Goal: Task Accomplishment & Management: Manage account settings

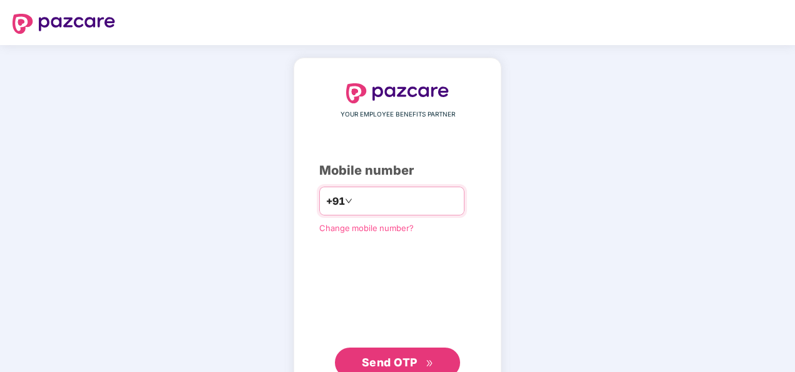
click at [452, 197] on input "number" at bounding box center [406, 201] width 103 height 20
type input "**********"
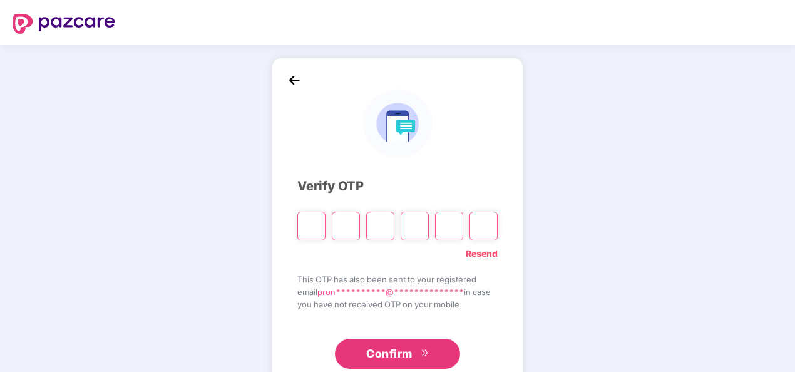
type input "*"
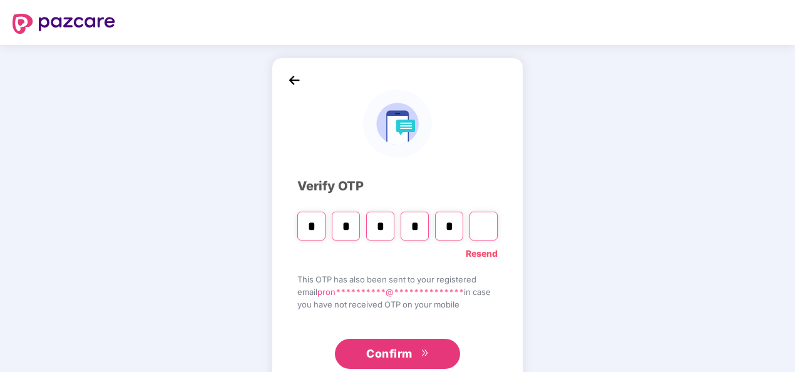
type input "*"
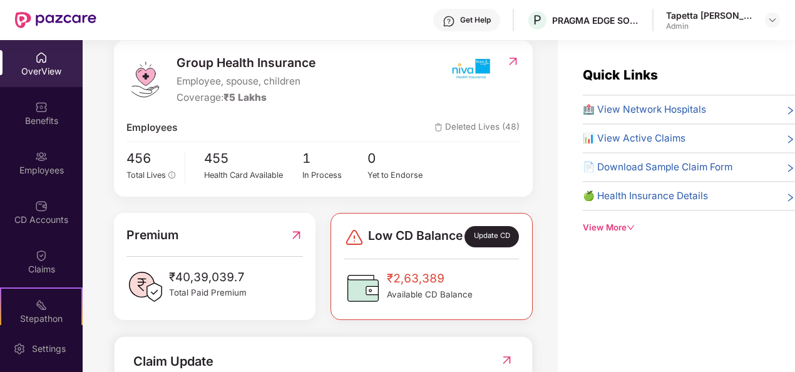
scroll to position [188, 0]
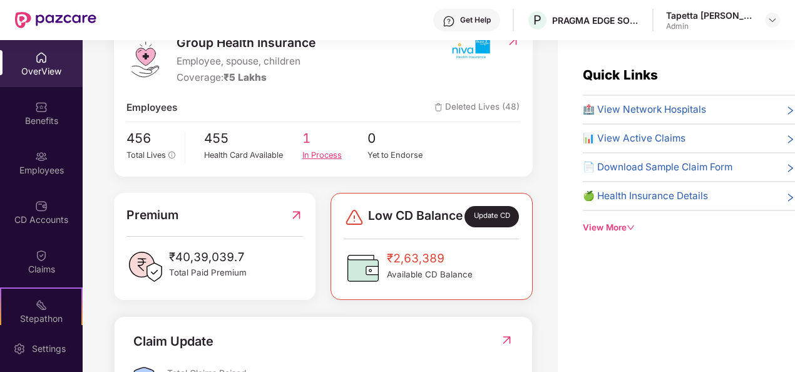
click at [327, 149] on div "In Process" at bounding box center [335, 155] width 66 height 13
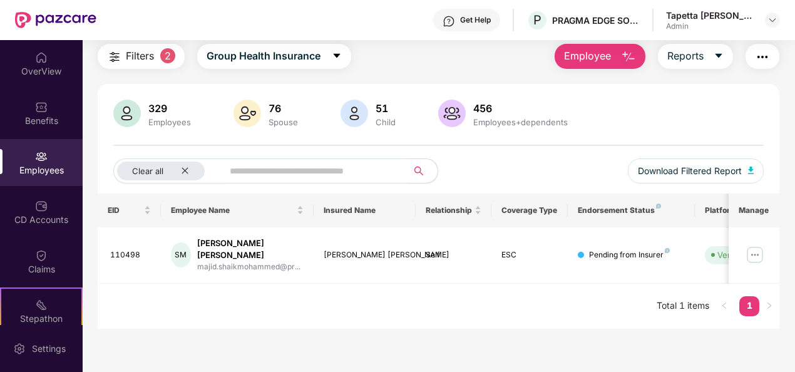
scroll to position [0, 0]
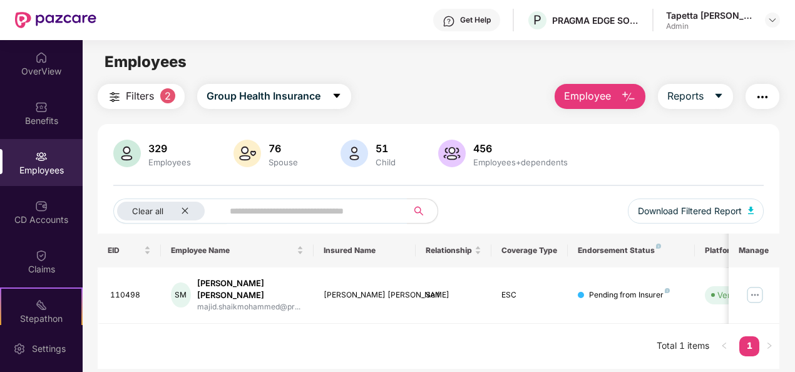
click at [431, 76] on main "Employees Filters 2 Group Health Insurance Employee Reports 329 Employees 76 Sp…" at bounding box center [439, 226] width 712 height 372
click at [307, 219] on input "text" at bounding box center [310, 211] width 161 height 19
click at [187, 212] on icon "close" at bounding box center [185, 211] width 8 height 8
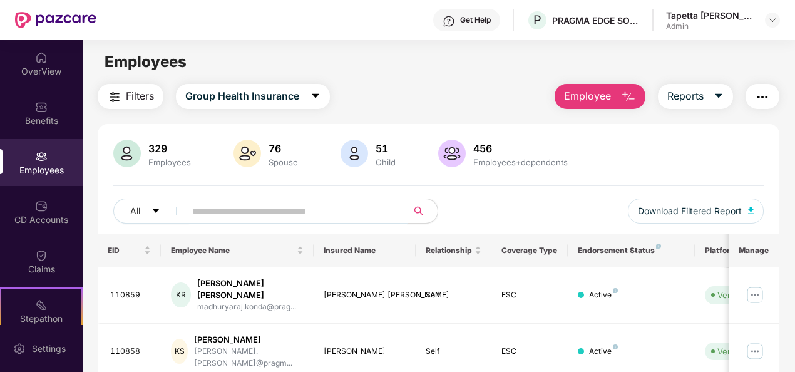
click at [255, 213] on input "text" at bounding box center [291, 211] width 198 height 19
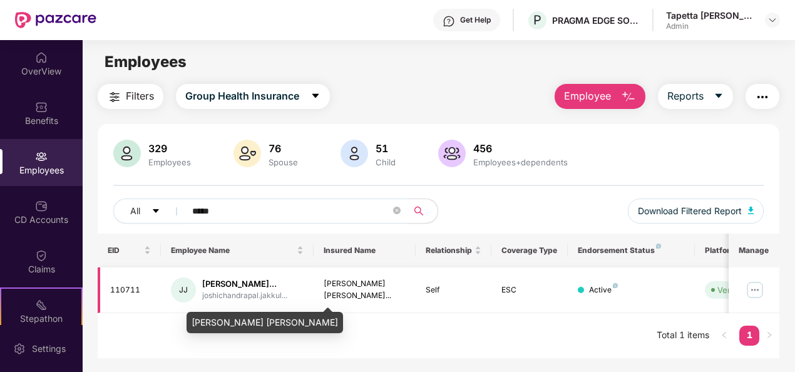
type input "*****"
click at [210, 289] on div "[PERSON_NAME]..." at bounding box center [244, 284] width 85 height 12
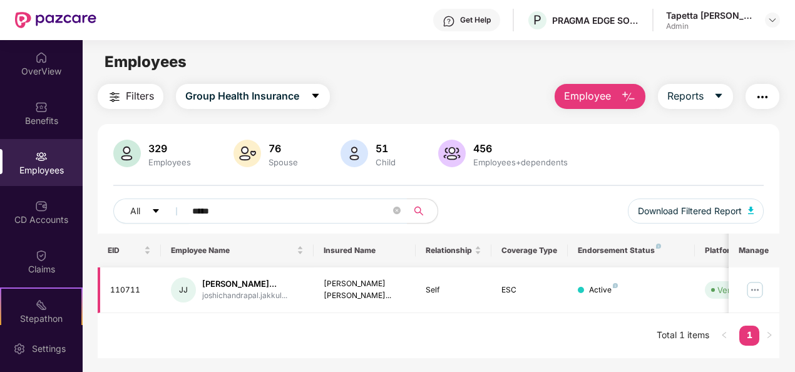
click at [753, 296] on img at bounding box center [755, 290] width 20 height 20
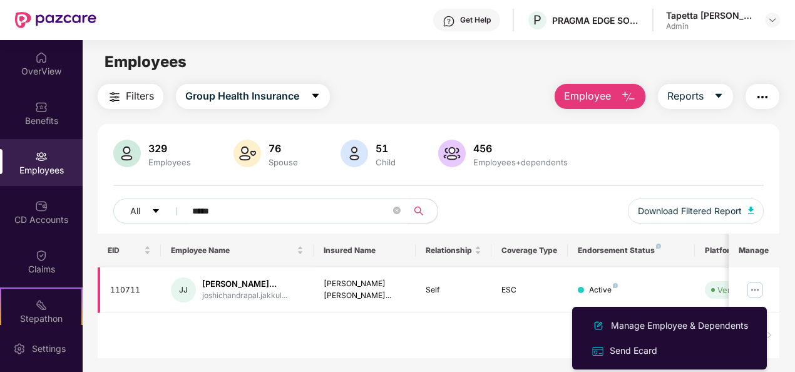
click at [116, 294] on div "110711" at bounding box center [130, 290] width 41 height 12
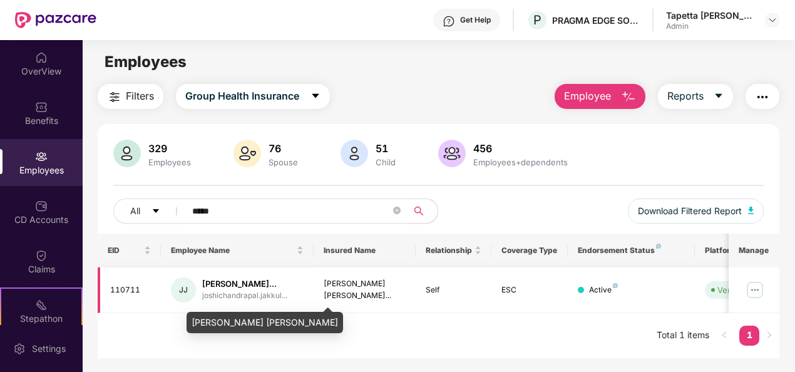
click at [287, 282] on div "[PERSON_NAME]..." at bounding box center [244, 284] width 85 height 12
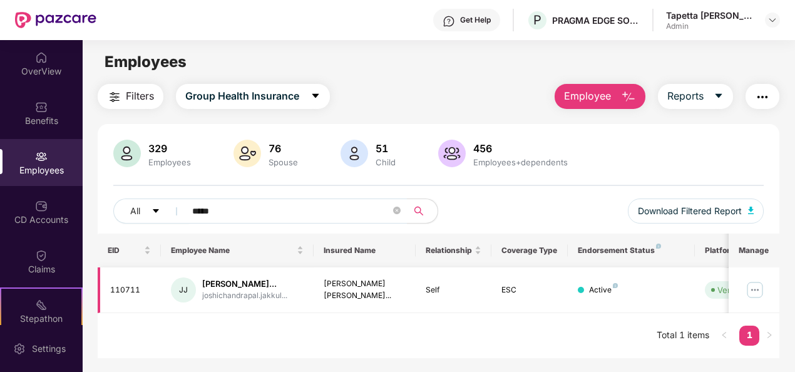
click at [761, 300] on img at bounding box center [755, 290] width 20 height 20
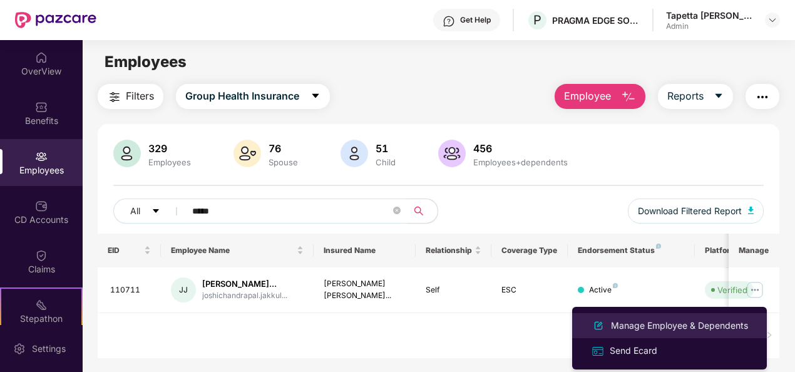
click at [678, 331] on div "Manage Employee & Dependents" at bounding box center [680, 326] width 142 height 14
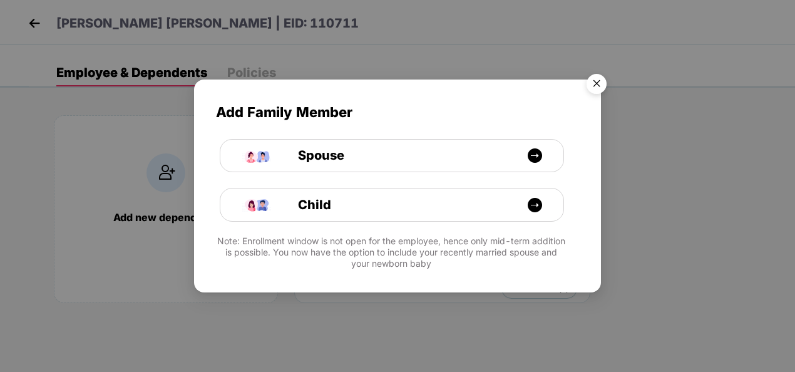
click at [600, 79] on img "Close" at bounding box center [596, 85] width 35 height 35
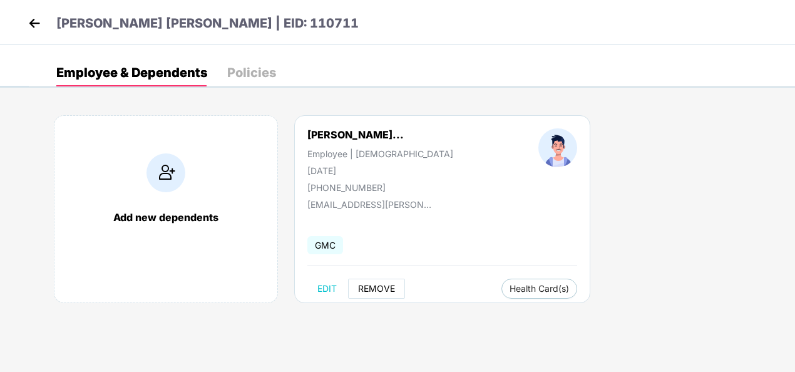
click at [373, 290] on span "REMOVE" at bounding box center [376, 289] width 37 height 10
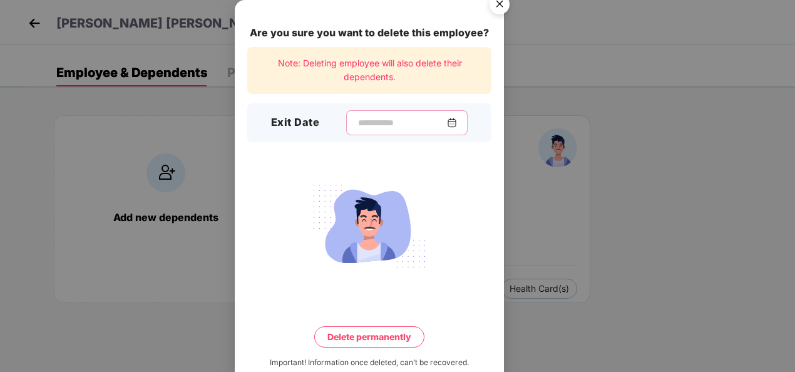
click at [399, 127] on input at bounding box center [402, 122] width 90 height 13
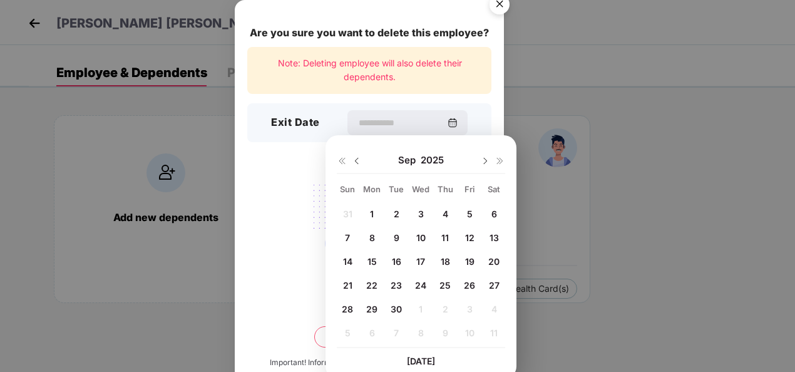
click at [369, 311] on span "29" at bounding box center [371, 309] width 11 height 11
type input "**********"
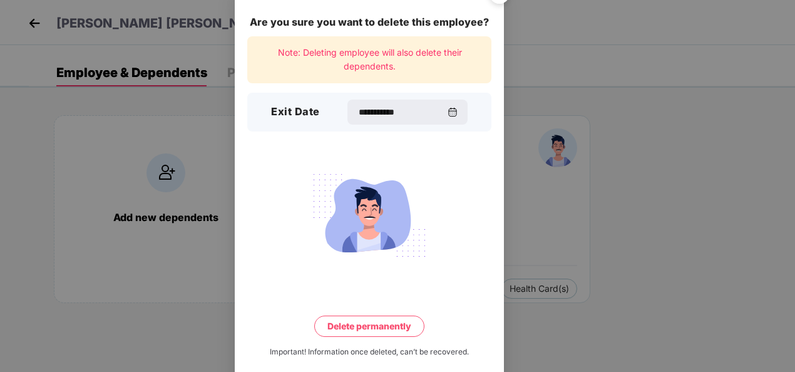
scroll to position [28, 0]
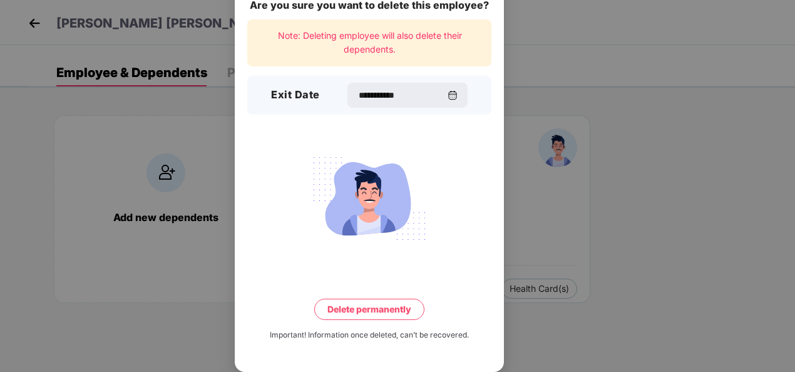
click at [368, 309] on button "Delete permanently" at bounding box center [369, 309] width 110 height 21
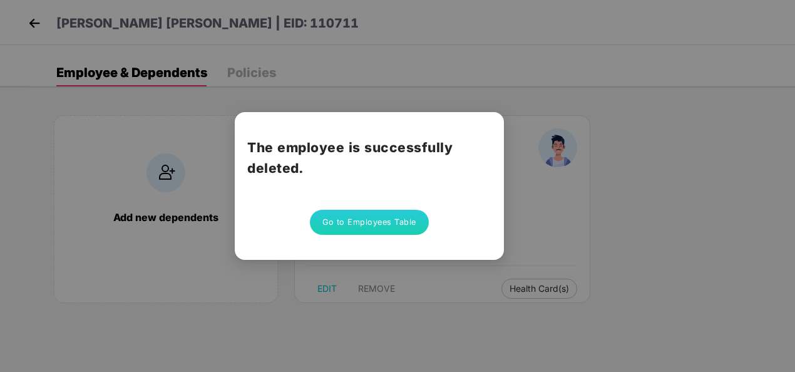
click at [374, 210] on button "Go to Employees Table" at bounding box center [369, 222] width 119 height 25
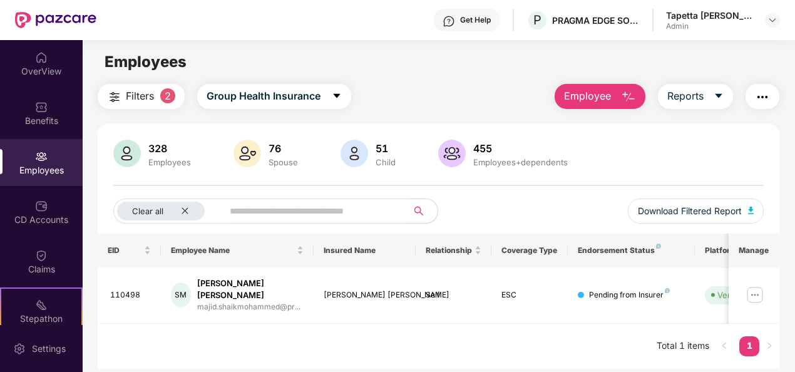
click at [288, 209] on input "text" at bounding box center [310, 211] width 161 height 19
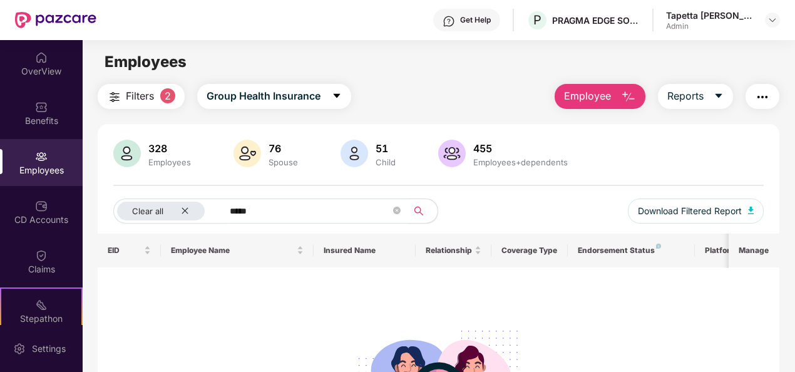
type input "******"
click at [396, 210] on icon "close-circle" at bounding box center [397, 211] width 8 height 8
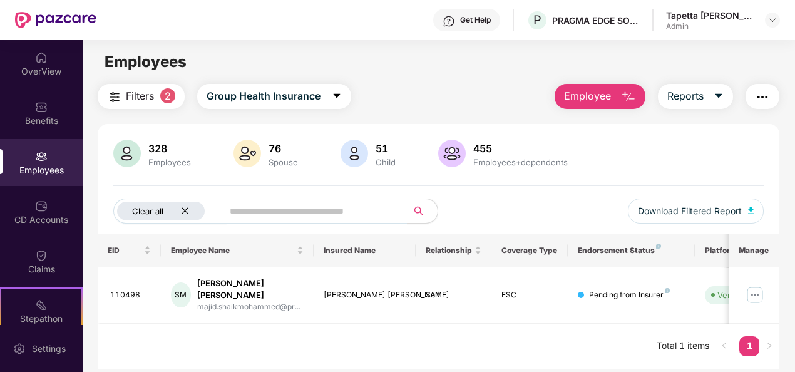
click at [182, 213] on icon "close" at bounding box center [185, 211] width 6 height 6
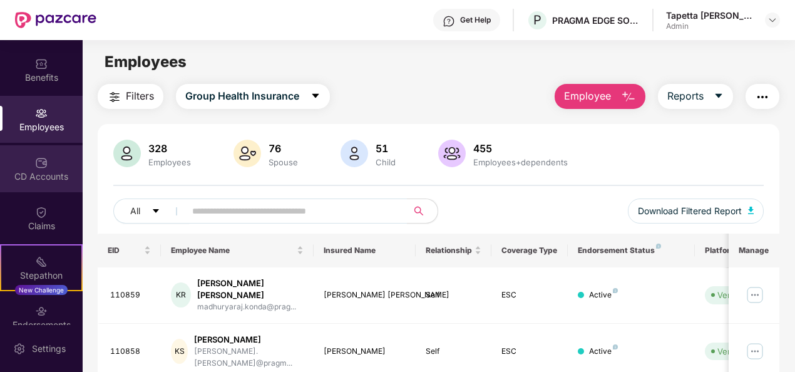
scroll to position [63, 0]
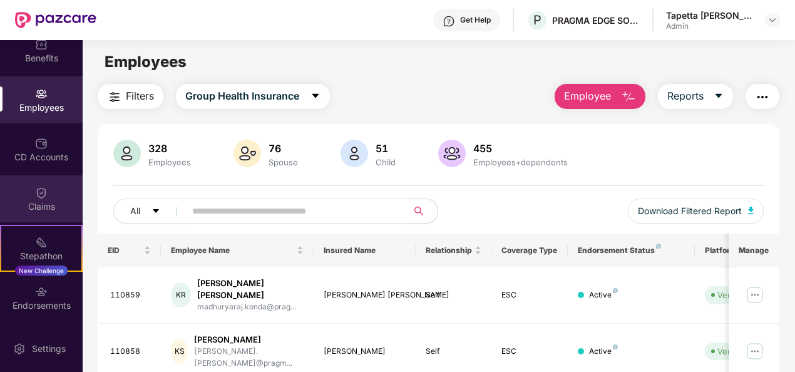
click at [38, 192] on img at bounding box center [41, 193] width 13 height 13
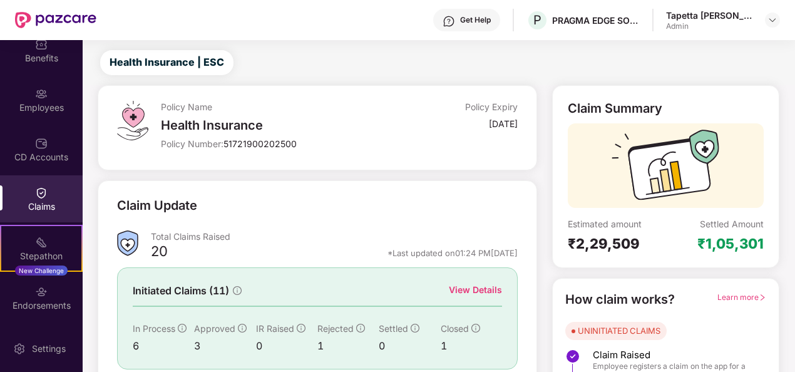
scroll to position [0, 0]
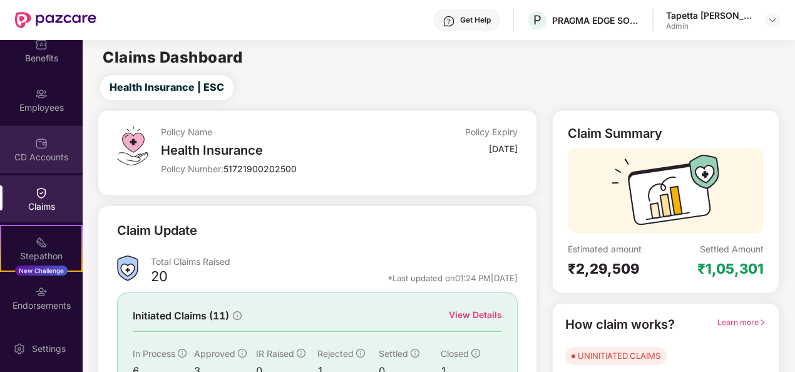
click at [30, 160] on div "CD Accounts" at bounding box center [41, 157] width 83 height 13
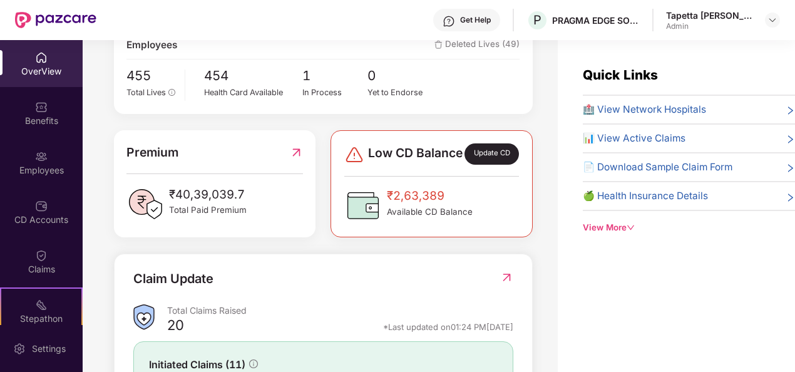
scroll to position [404, 0]
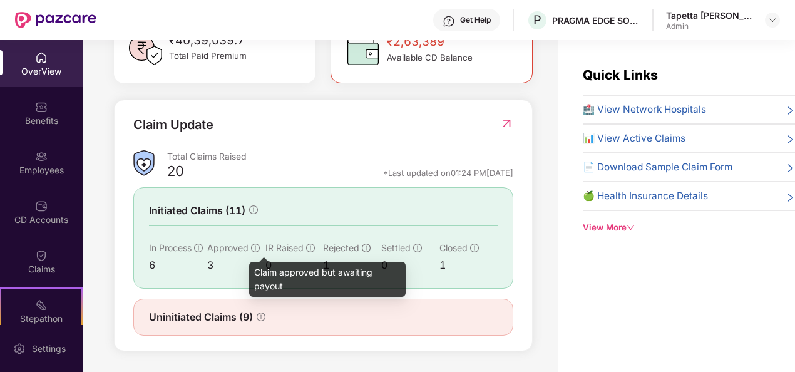
click at [252, 247] on icon "info-circle" at bounding box center [255, 248] width 9 height 9
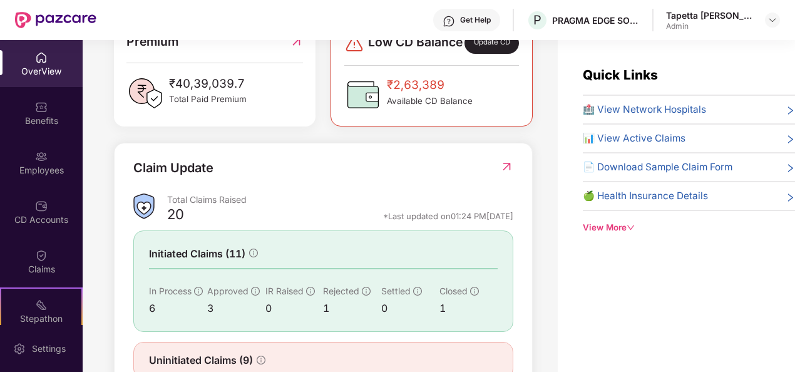
scroll to position [342, 0]
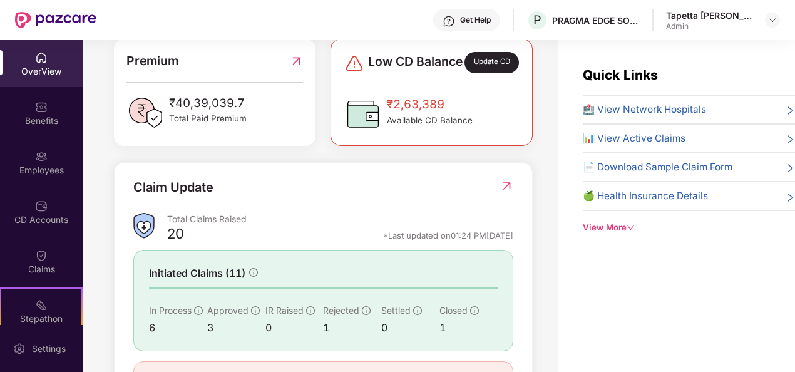
click at [513, 188] on div "Claim Update Total Claims Raised 20 *Last updated on 01:24 PM[DATE] Initiated C…" at bounding box center [323, 288] width 419 height 252
click at [507, 185] on img at bounding box center [506, 186] width 13 height 13
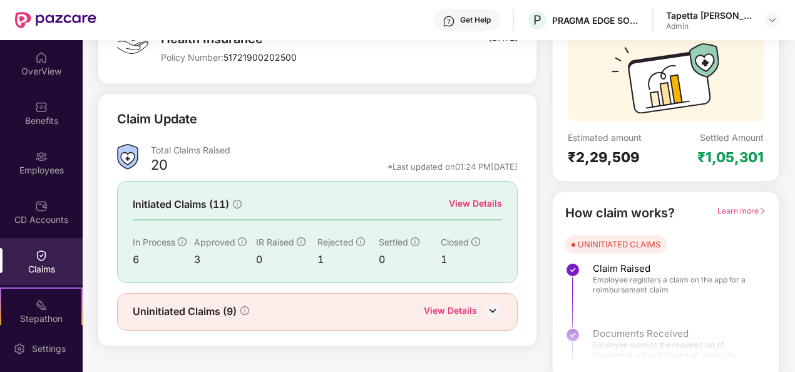
scroll to position [118, 0]
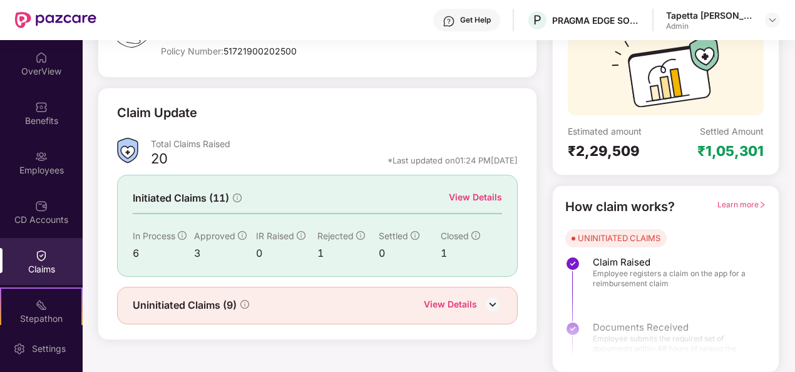
click at [457, 198] on div "View Details" at bounding box center [475, 197] width 53 height 14
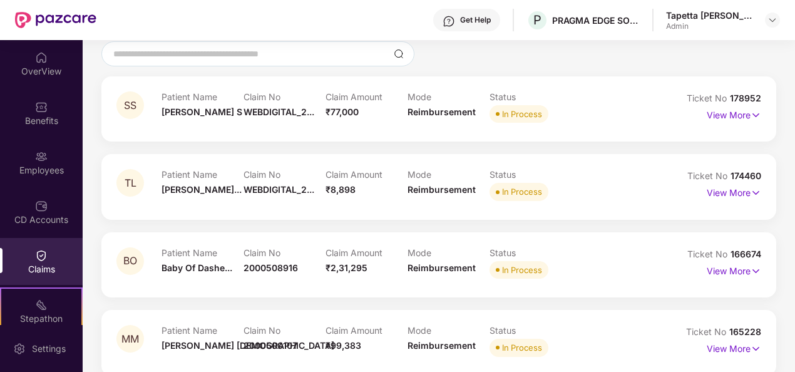
scroll to position [86, 0]
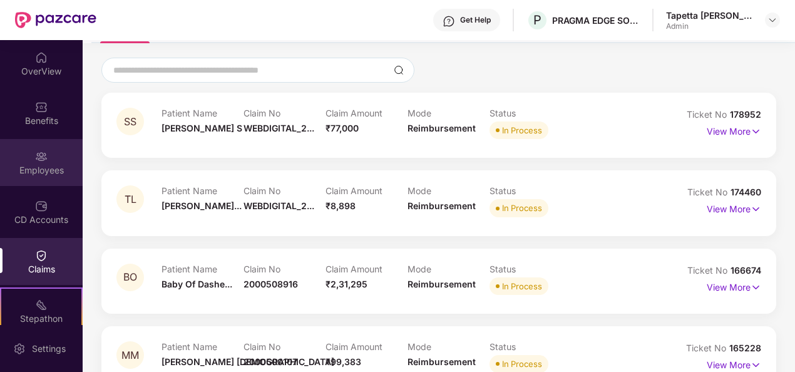
click at [36, 178] on div "Employees" at bounding box center [41, 162] width 83 height 47
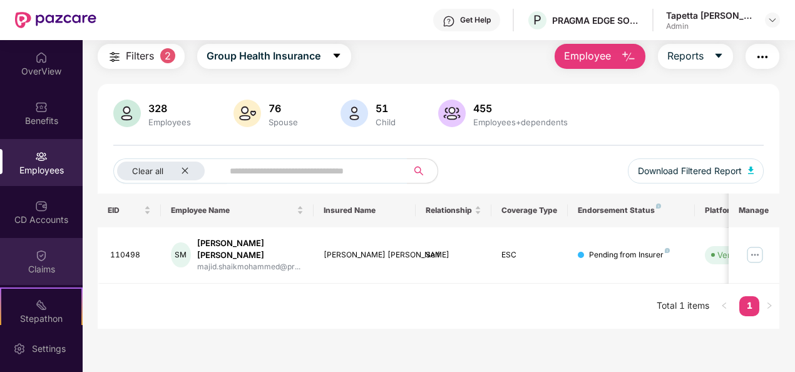
scroll to position [40, 0]
click at [514, 317] on main "Employees Filters 2 Group Health Insurance Employee Reports 328 Employees 76 Sp…" at bounding box center [439, 186] width 712 height 372
